Goal: Information Seeking & Learning: Find specific fact

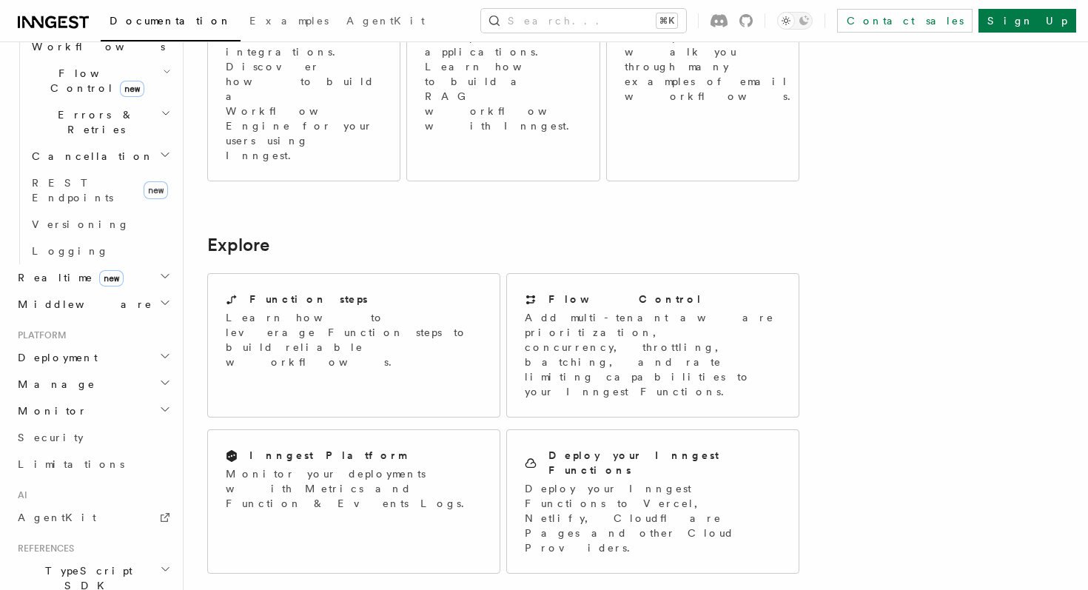
scroll to position [624, 0]
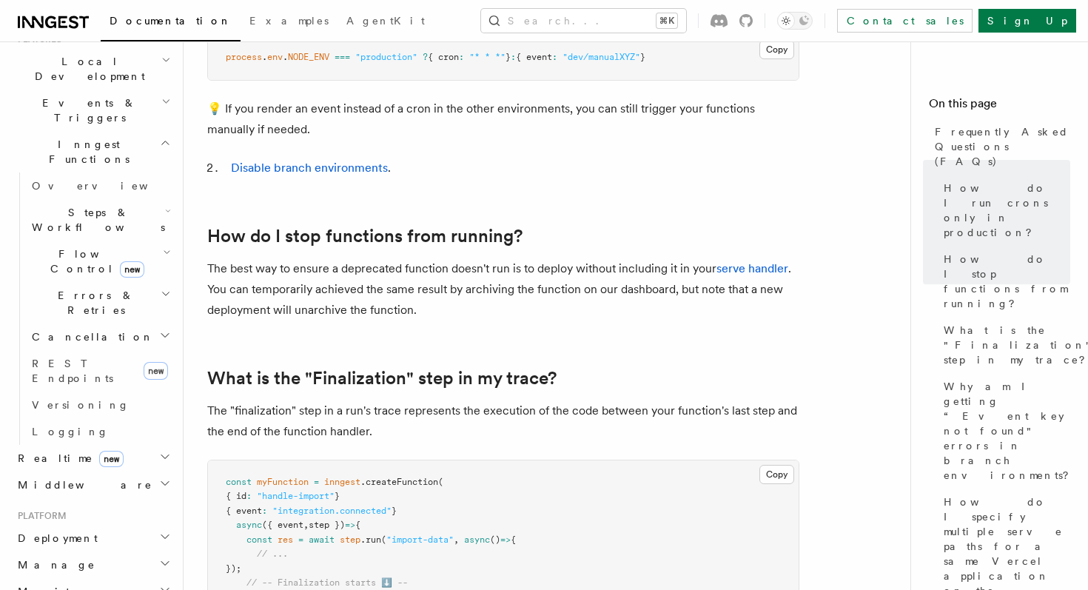
scroll to position [342, 0]
click at [164, 478] on icon "button" at bounding box center [165, 484] width 12 height 12
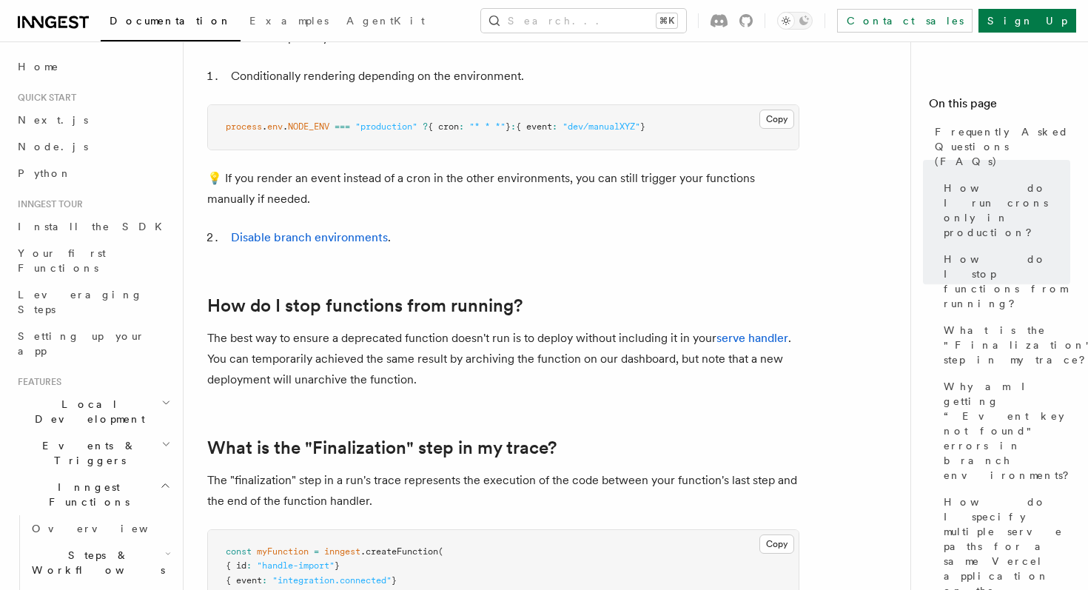
scroll to position [477, 0]
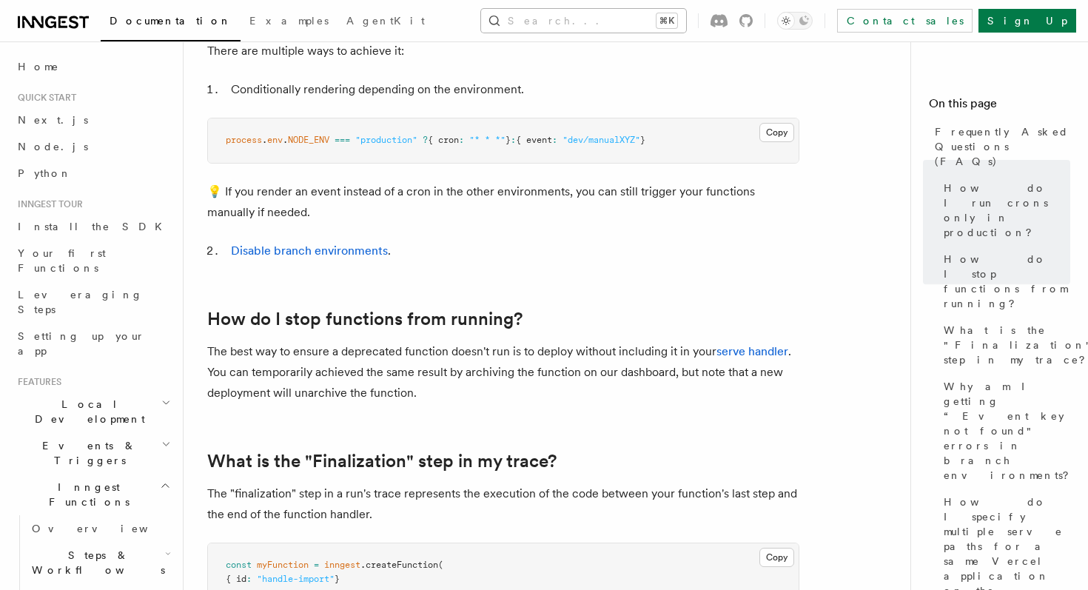
click at [555, 21] on button "Search... ⌘K" at bounding box center [583, 21] width 205 height 24
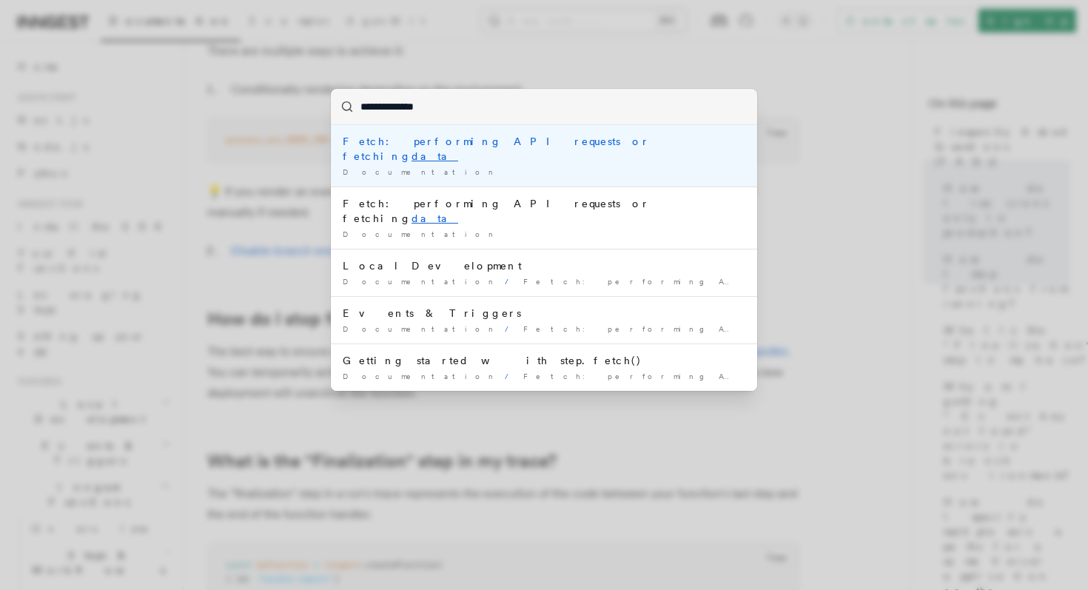
type input "**********"
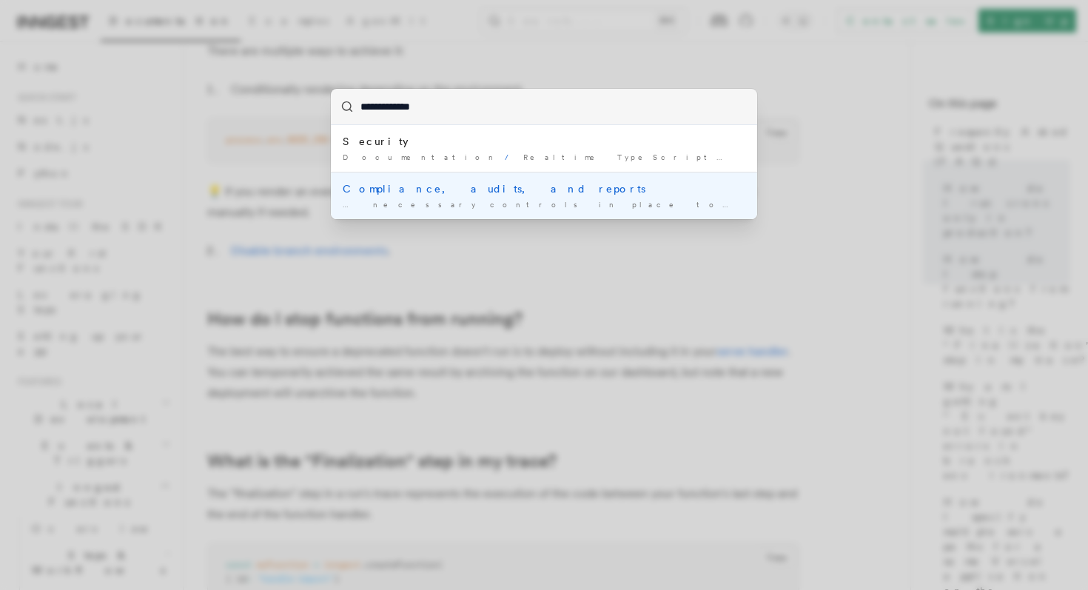
click at [422, 194] on div "Compliance, audits, and reports" at bounding box center [544, 188] width 402 height 15
